Goal: Information Seeking & Learning: Learn about a topic

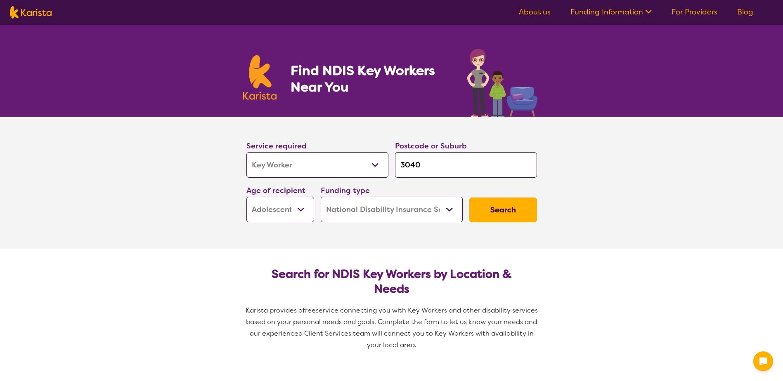
select select "Key Worker"
select select "AS"
select select "NDIS"
select select "Key Worker"
select select "AS"
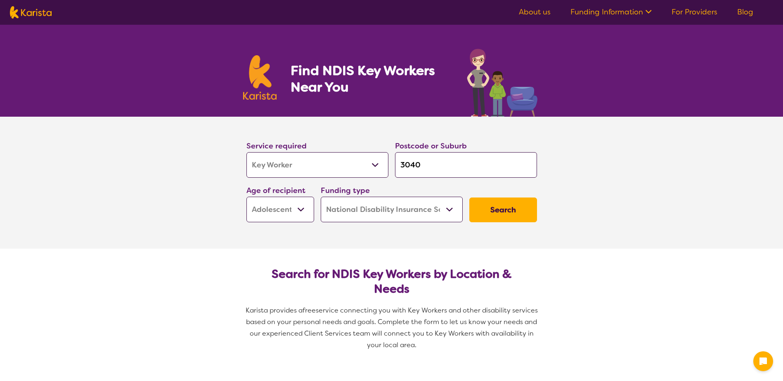
select select "NDIS"
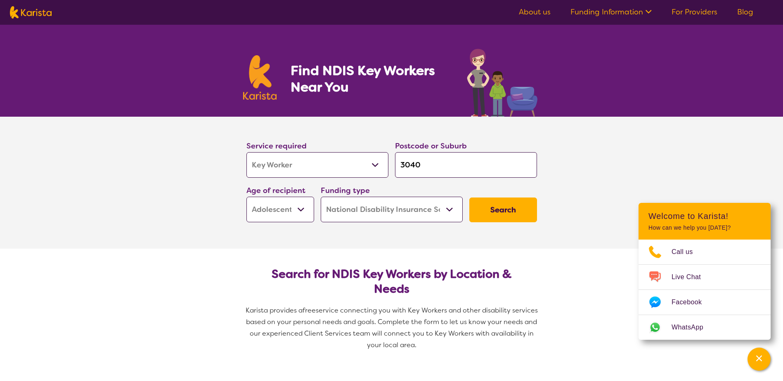
click at [303, 214] on select "Early Childhood - 0 to 9 Child - 10 to 11 Adolescent - 12 to 17 Adult - 18 to 6…" at bounding box center [280, 210] width 68 height 26
select select "EC"
click at [246, 197] on select "Early Childhood - 0 to 9 Child - 10 to 11 Adolescent - 12 to 17 Adult - 18 to 6…" at bounding box center [280, 210] width 68 height 26
select select "EC"
click at [510, 216] on button "Search" at bounding box center [503, 210] width 68 height 25
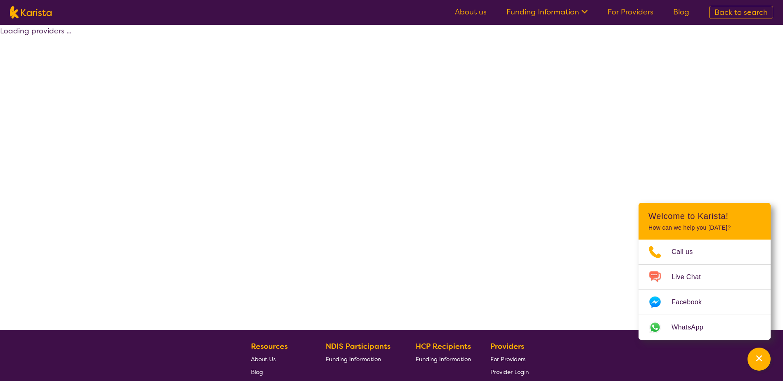
select select "by_score"
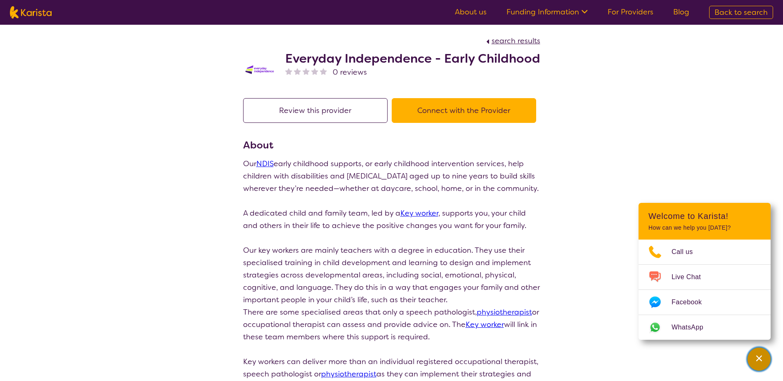
click at [762, 356] on icon "Channel Menu" at bounding box center [759, 358] width 8 height 8
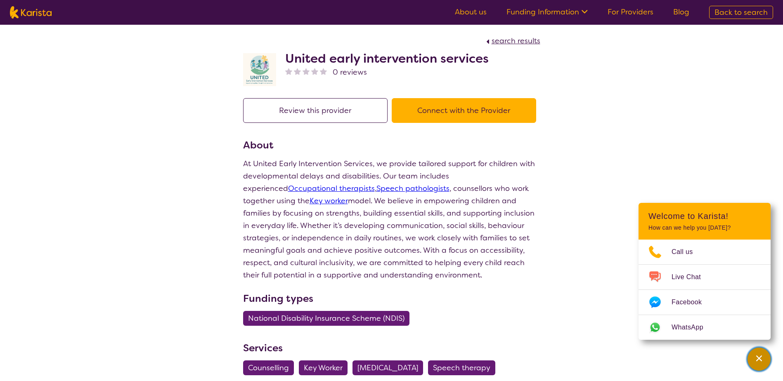
click at [755, 362] on icon "Channel Menu" at bounding box center [759, 358] width 8 height 8
